Goal: Task Accomplishment & Management: Use online tool/utility

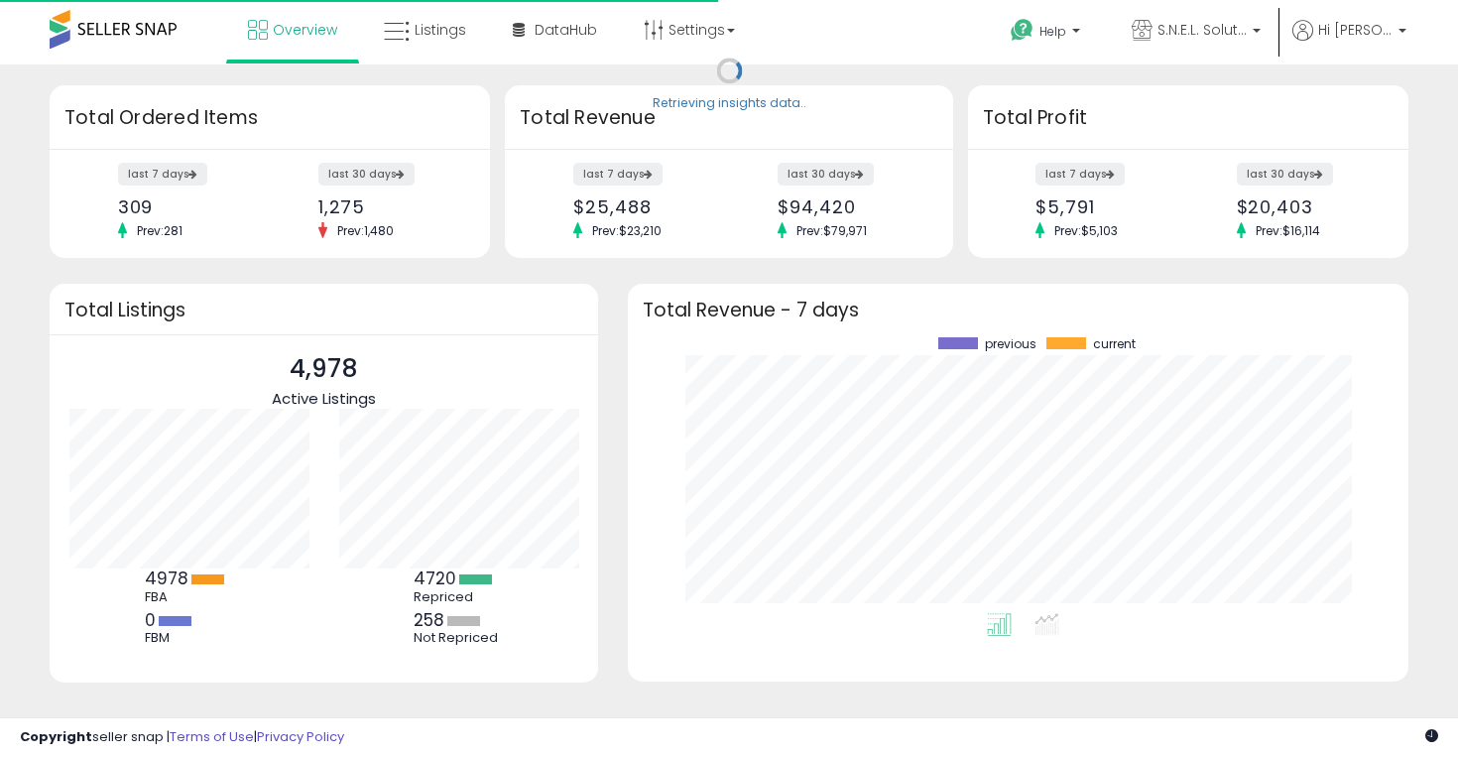
scroll to position [276, 741]
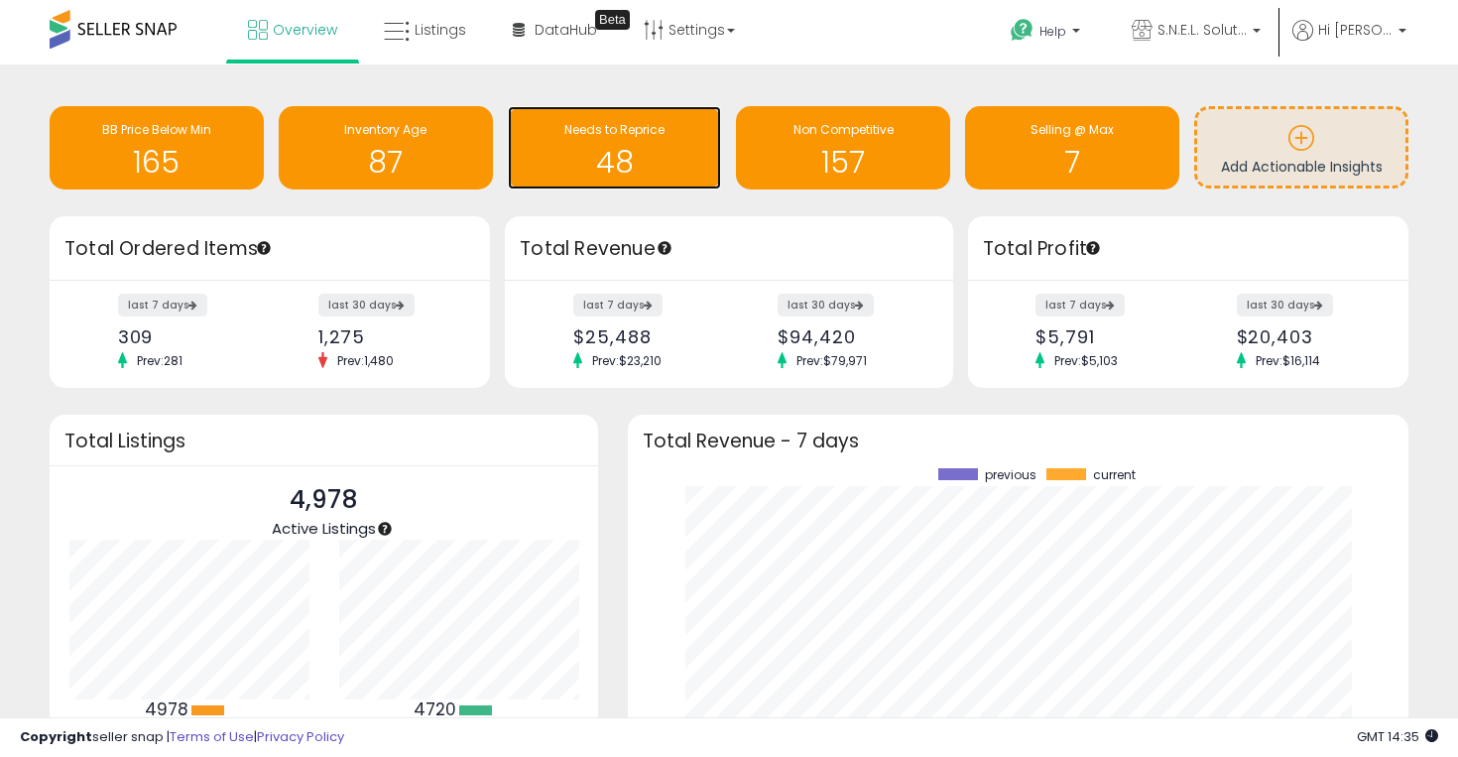
click at [601, 133] on span "Needs to Reprice" at bounding box center [615, 129] width 100 height 17
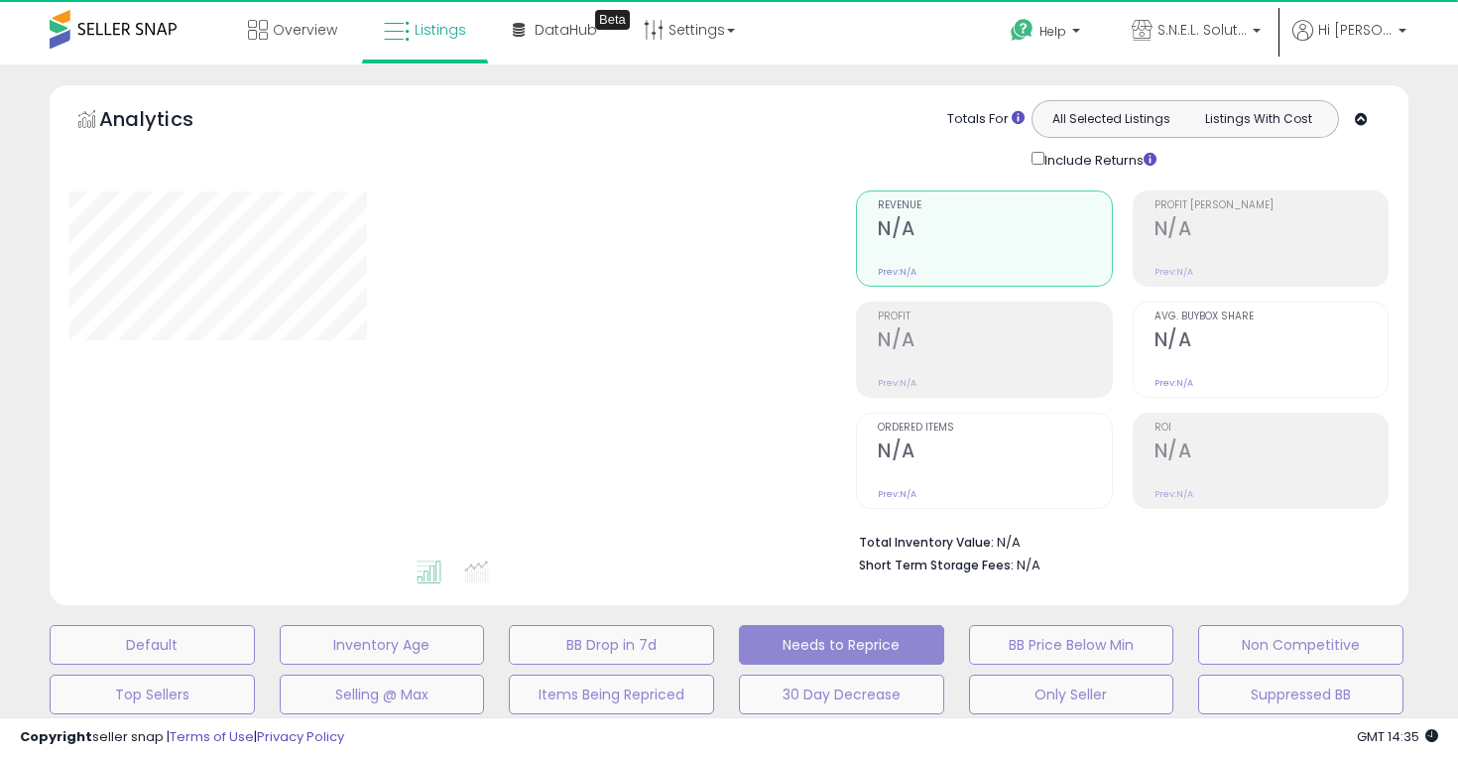
select select "**"
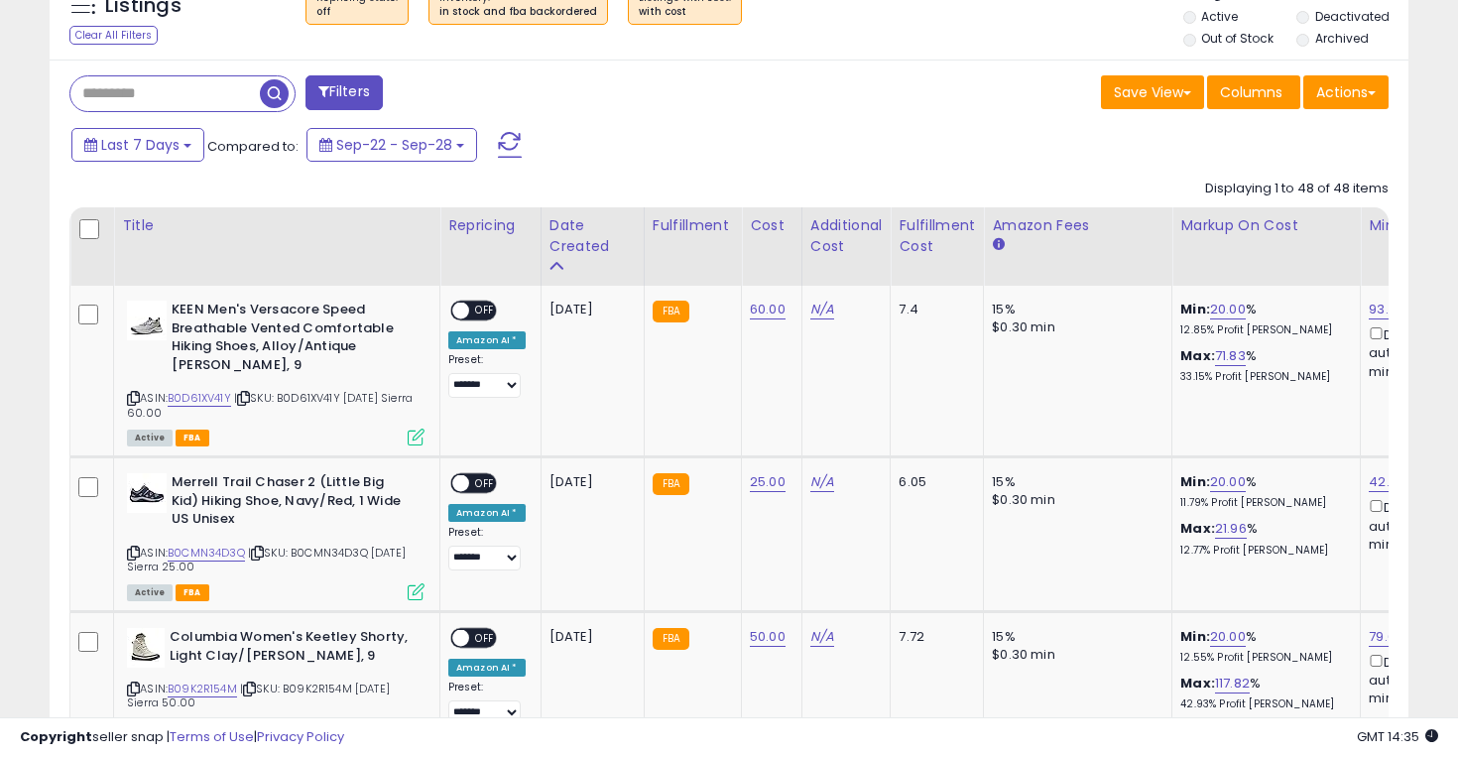
scroll to position [927, 0]
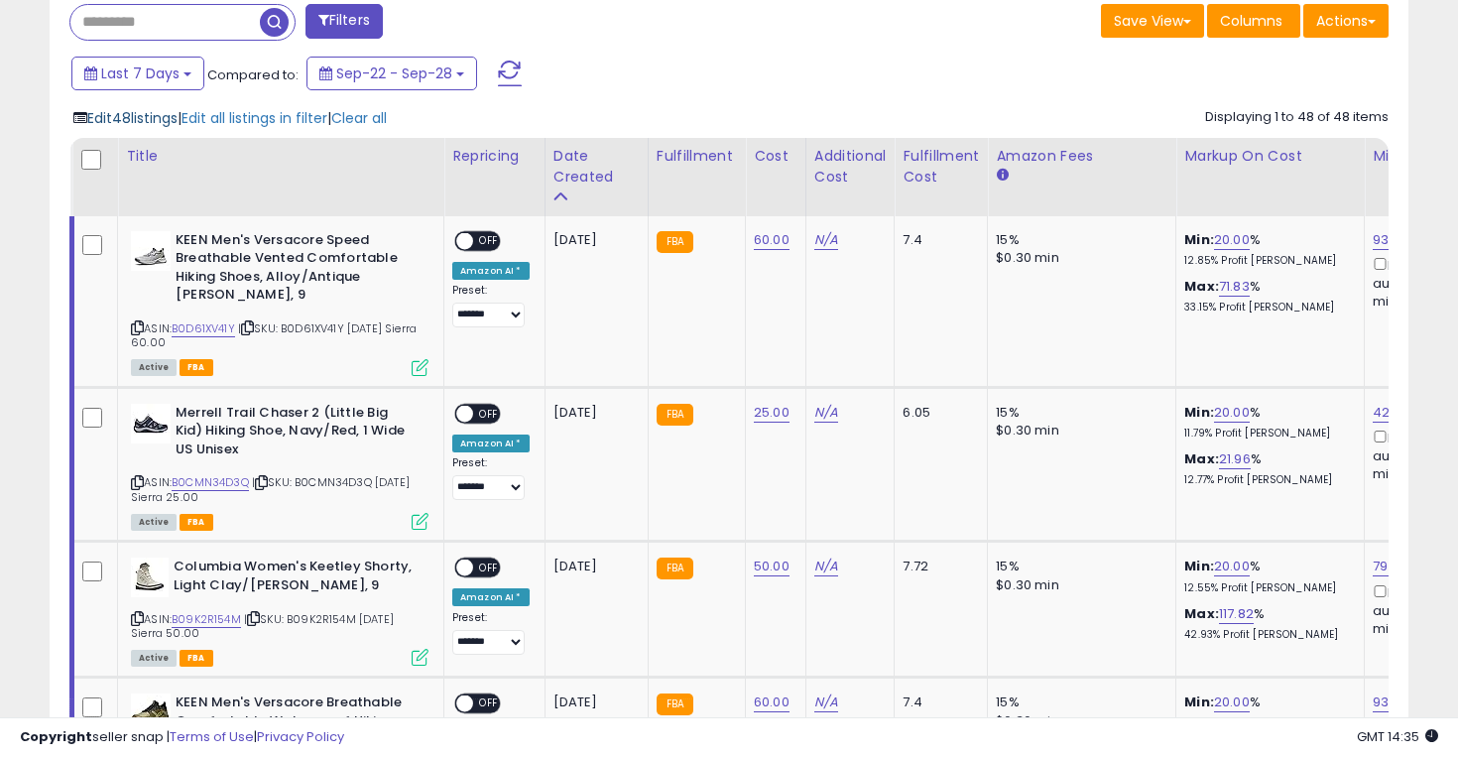
click at [153, 118] on span "Edit 48 listings" at bounding box center [132, 118] width 90 height 20
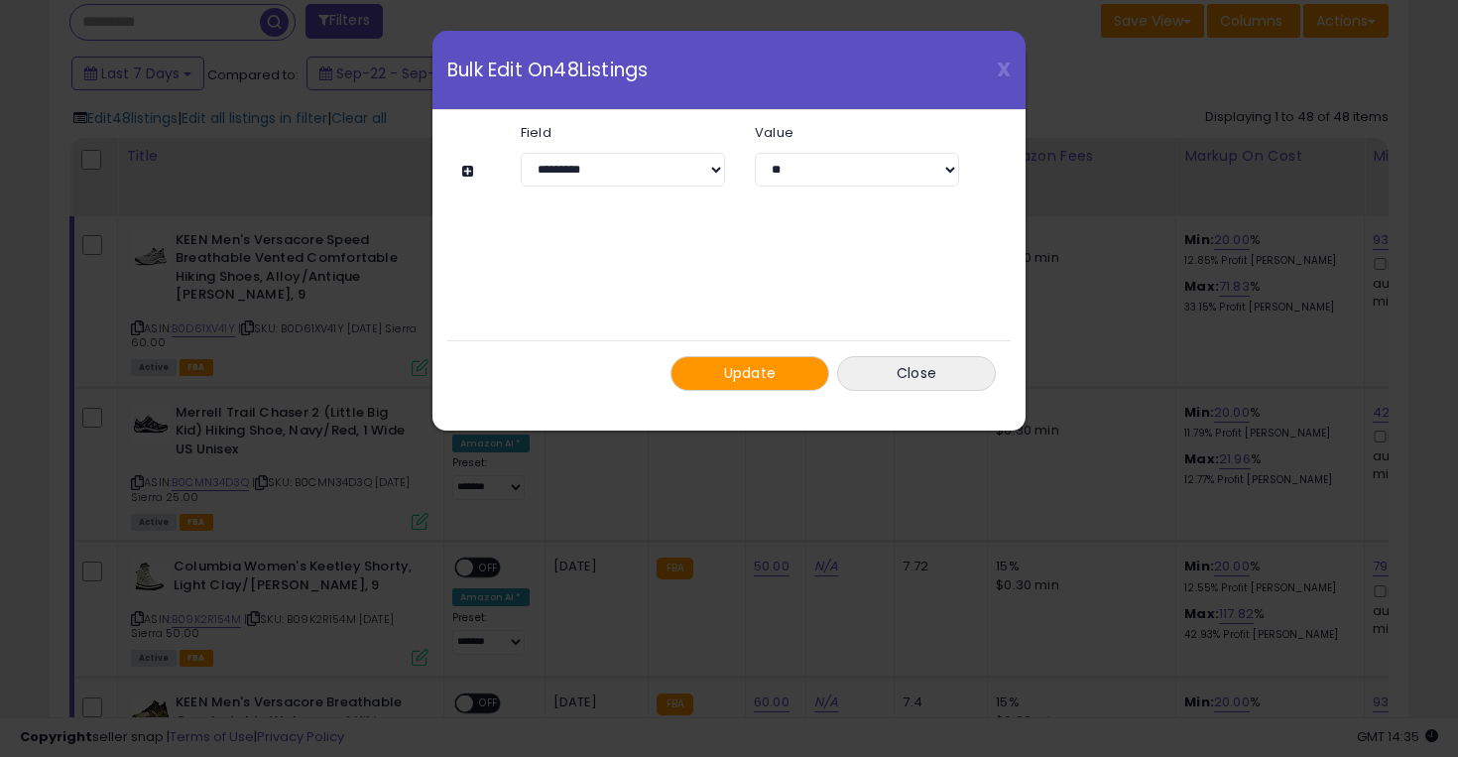
click at [779, 386] on button "Update" at bounding box center [750, 373] width 159 height 35
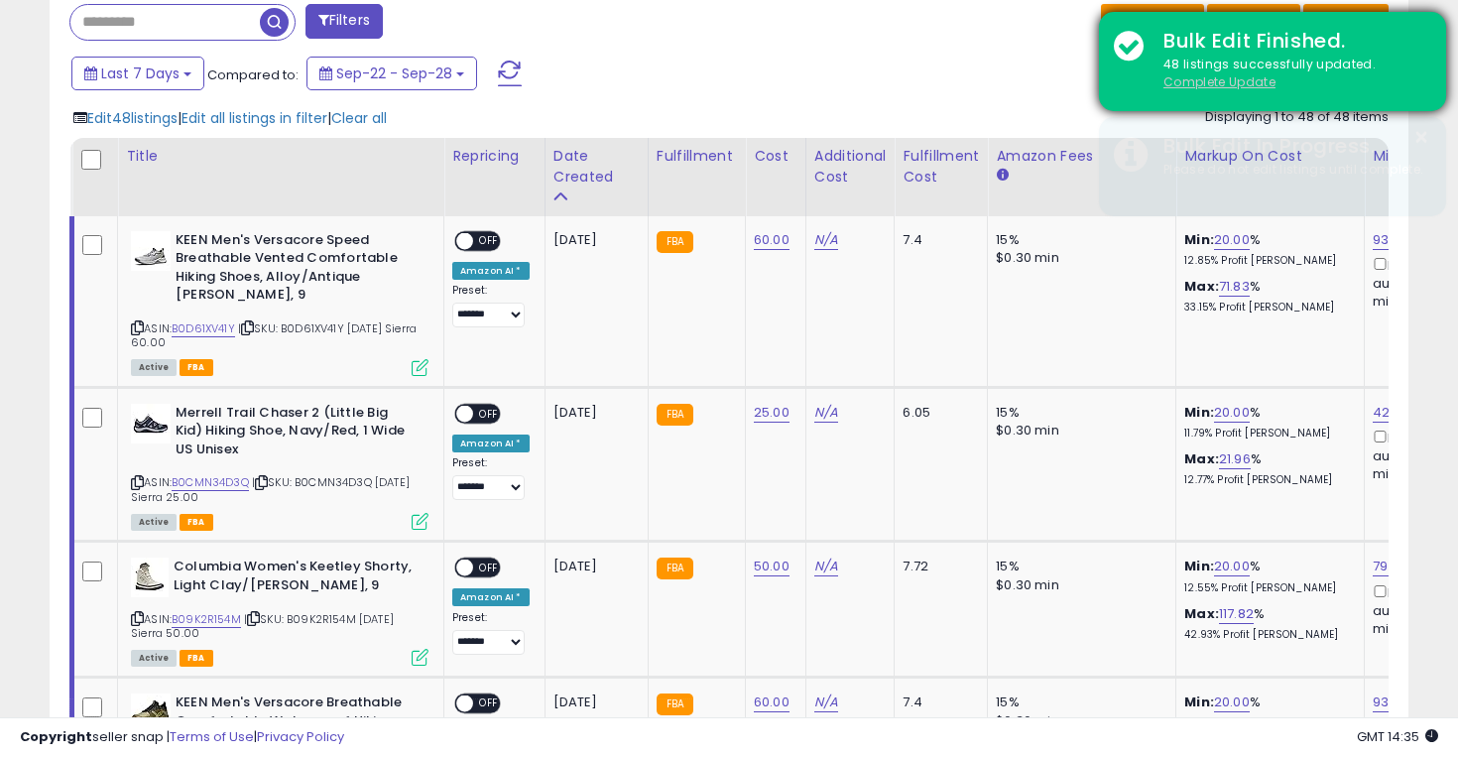
click at [1218, 81] on u "Complete Update" at bounding box center [1220, 81] width 112 height 17
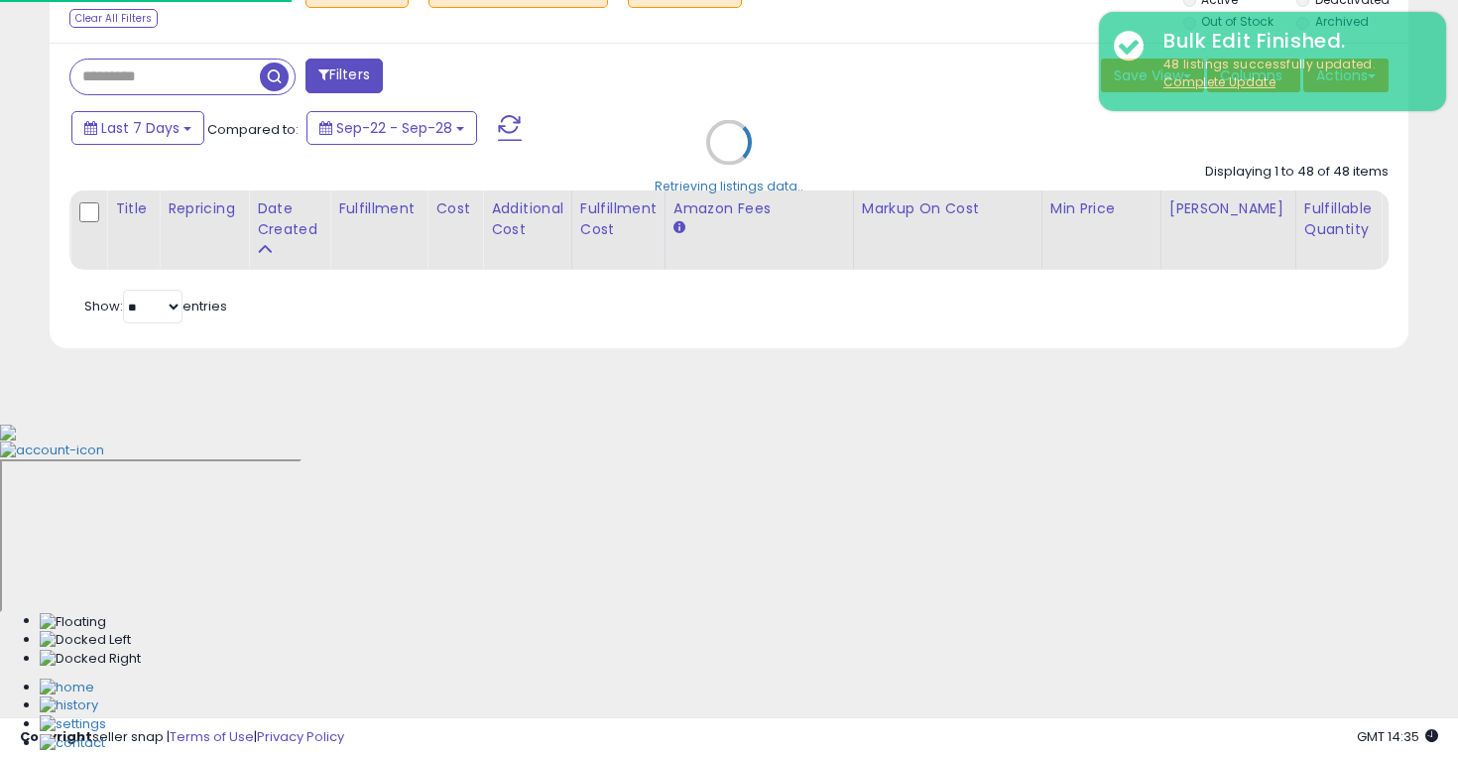
scroll to position [538, 0]
